Goal: Transaction & Acquisition: Subscribe to service/newsletter

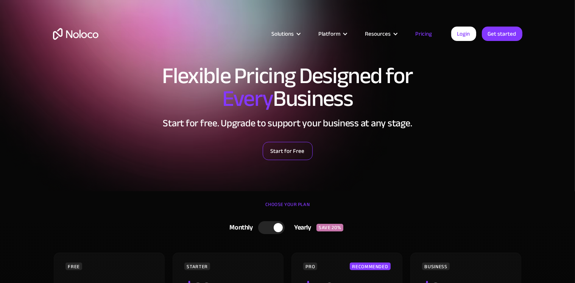
click at [300, 152] on link "Start for Free" at bounding box center [288, 151] width 50 height 18
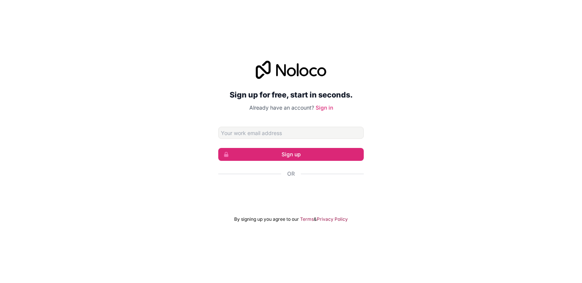
type input "L"
type input "lovs.btp@gmail.com"
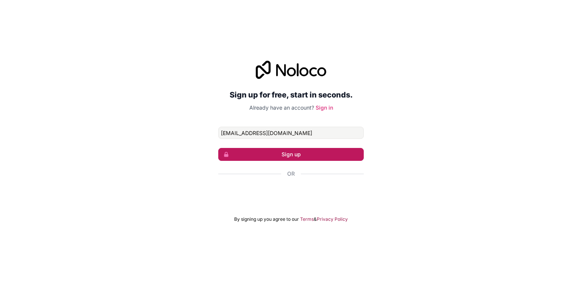
click at [286, 151] on button "Sign up" at bounding box center [290, 154] width 145 height 13
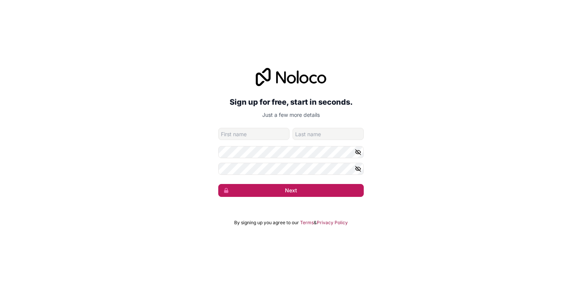
click at [269, 189] on button "Next" at bounding box center [290, 190] width 145 height 13
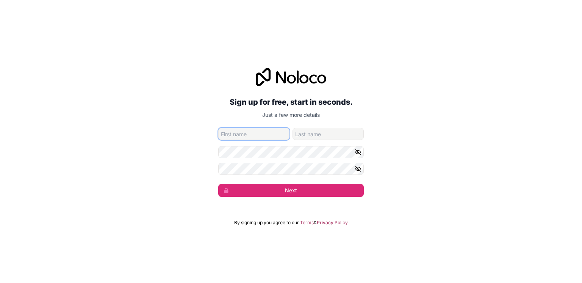
click at [229, 135] on input "given-name" at bounding box center [253, 134] width 71 height 12
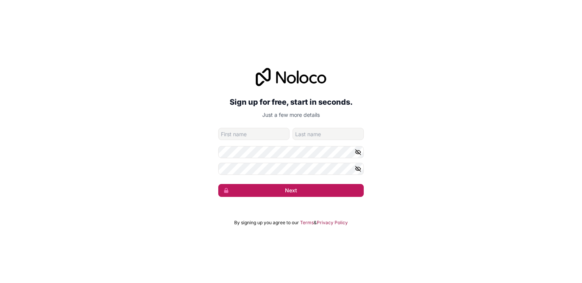
click at [289, 192] on button "Next" at bounding box center [290, 190] width 145 height 13
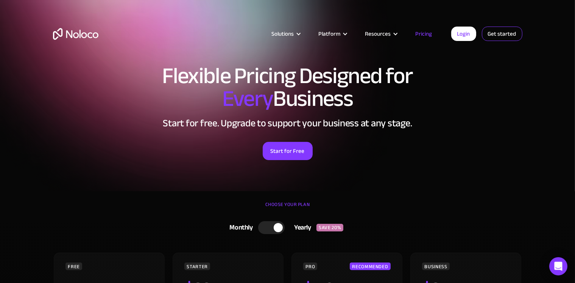
click at [0, 0] on link "Get started" at bounding box center [0, 0] width 0 height 0
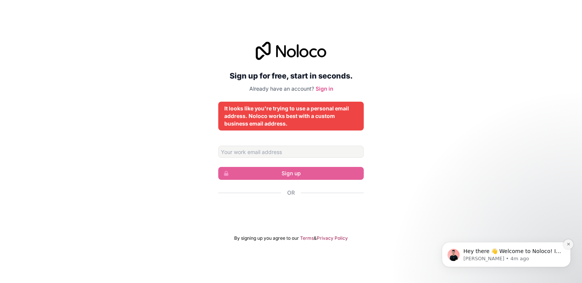
click at [570, 242] on icon "Dismiss notification" at bounding box center [568, 244] width 4 height 4
